Goal: Information Seeking & Learning: Learn about a topic

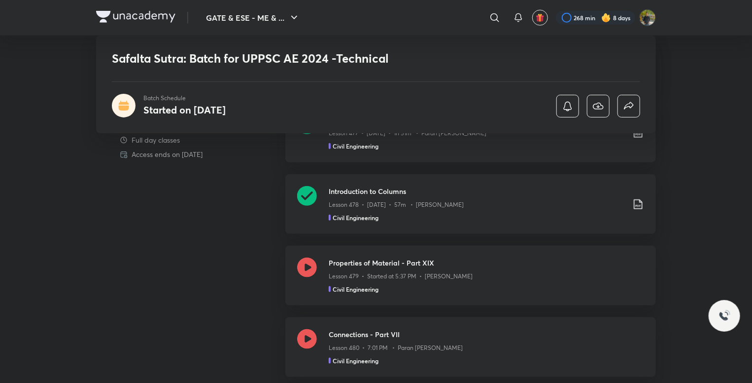
scroll to position [481, 0]
click at [440, 263] on h3 "Properties of Material - Part XIX" at bounding box center [487, 262] width 316 height 10
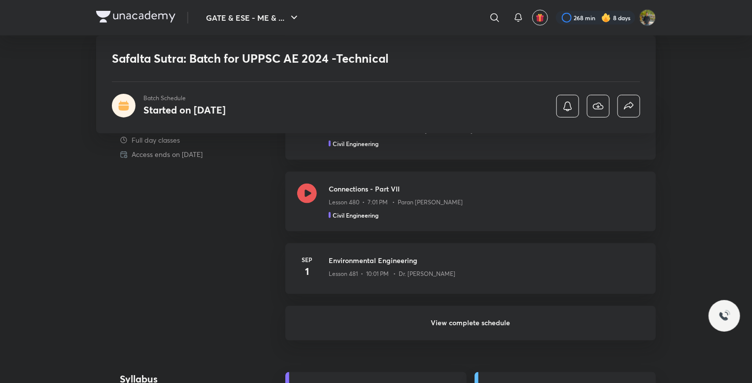
scroll to position [629, 0]
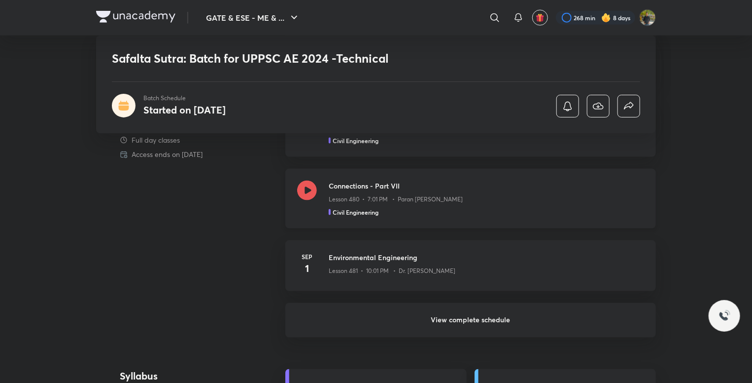
click at [419, 190] on h3 "Connections - Part VII" at bounding box center [487, 185] width 316 height 10
click at [435, 196] on p "Lesson 480 • 7:01 PM • Paran Raj Bhatia" at bounding box center [396, 199] width 134 height 9
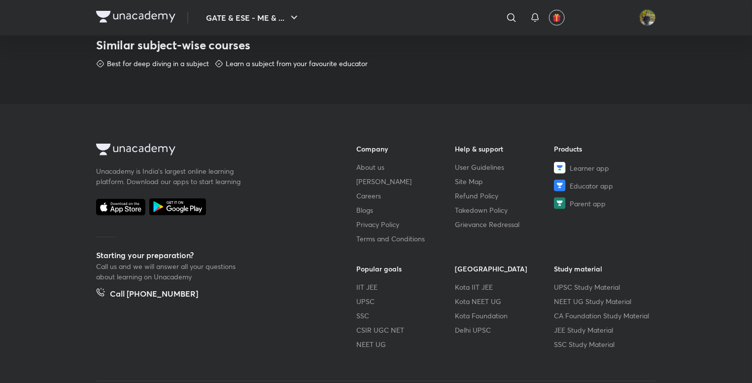
scroll to position [563, 0]
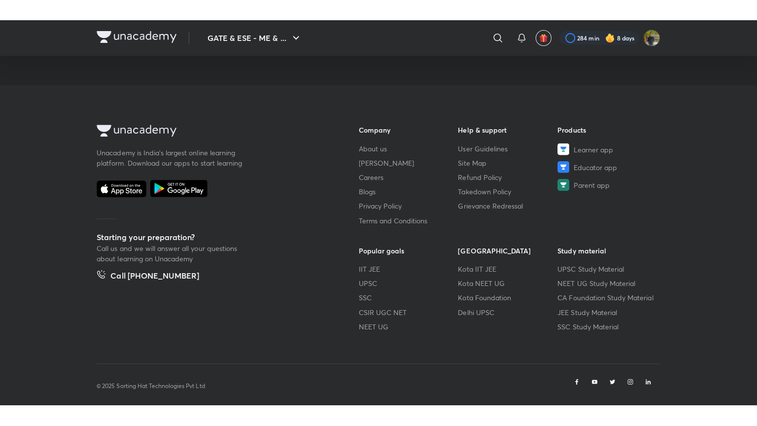
scroll to position [500, 0]
